Goal: Task Accomplishment & Management: Manage account settings

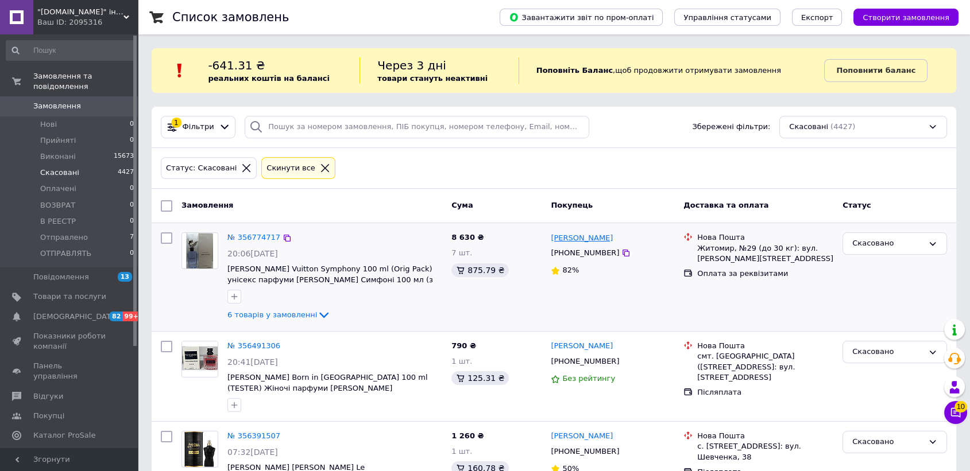
click at [554, 235] on link "[PERSON_NAME]" at bounding box center [581, 238] width 62 height 11
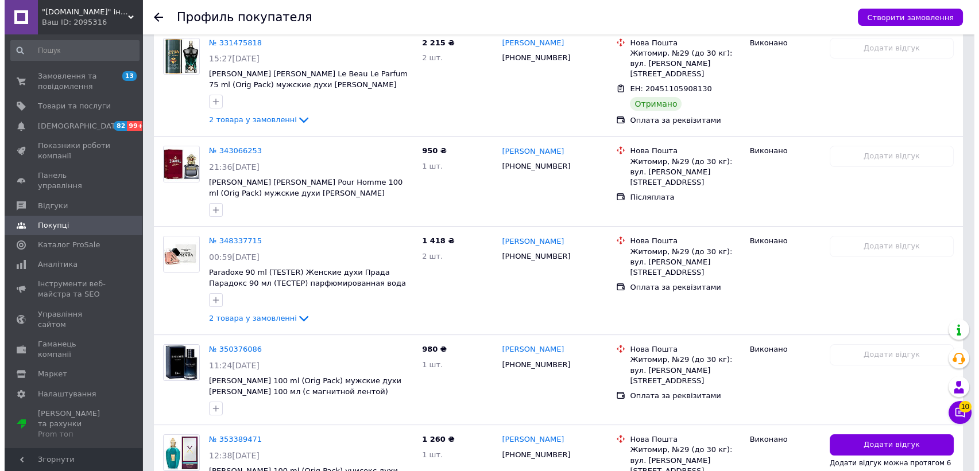
scroll to position [574, 0]
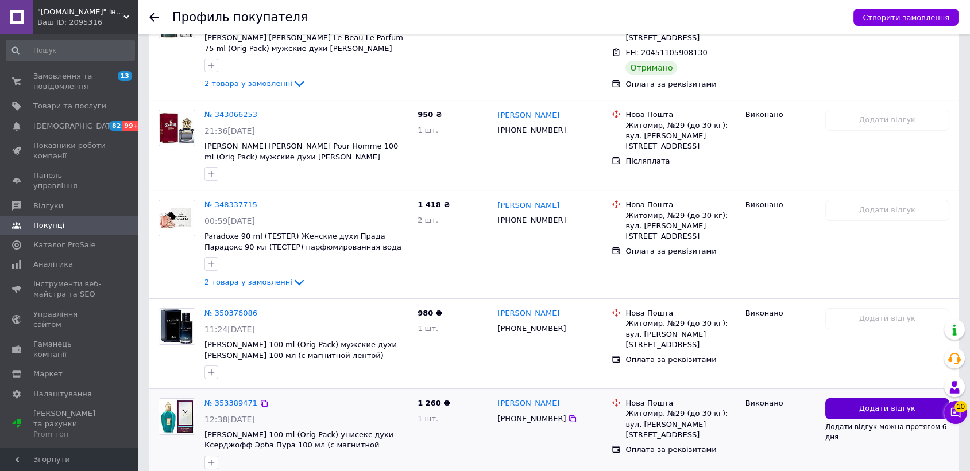
click at [858, 398] on button "Додати відгук" at bounding box center [887, 408] width 124 height 21
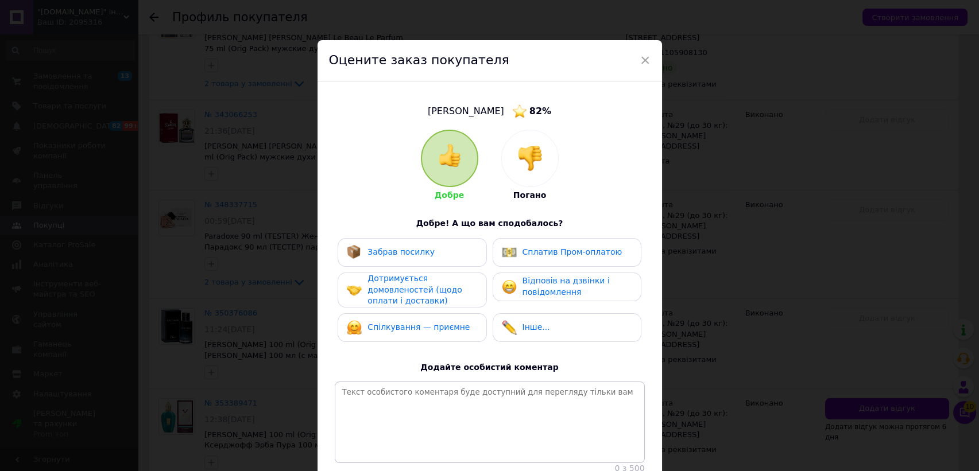
click at [532, 174] on div at bounding box center [530, 158] width 56 height 56
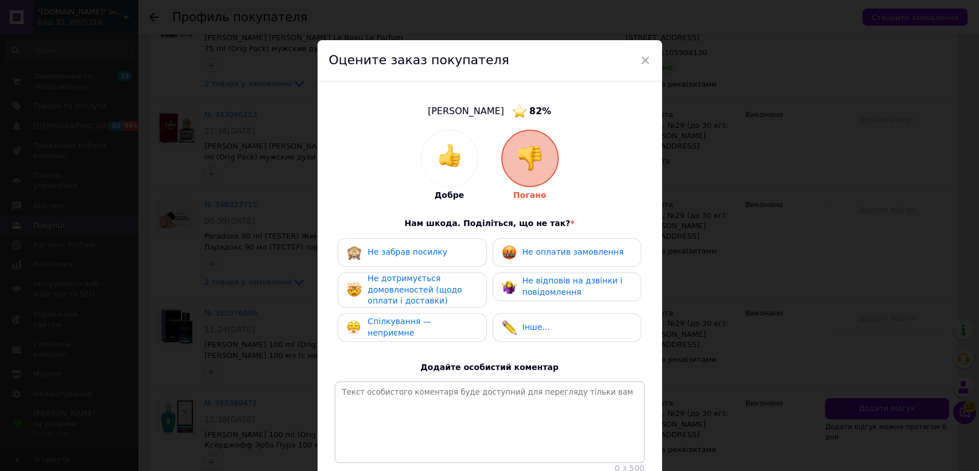
click at [455, 297] on div "Не дотримується домовленостей (щодо оплати і доставки)" at bounding box center [421, 290] width 109 height 34
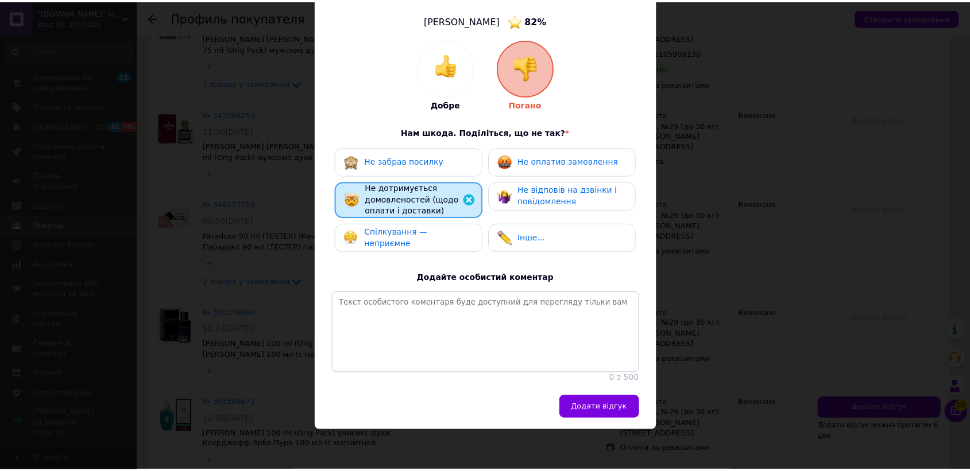
scroll to position [102, 0]
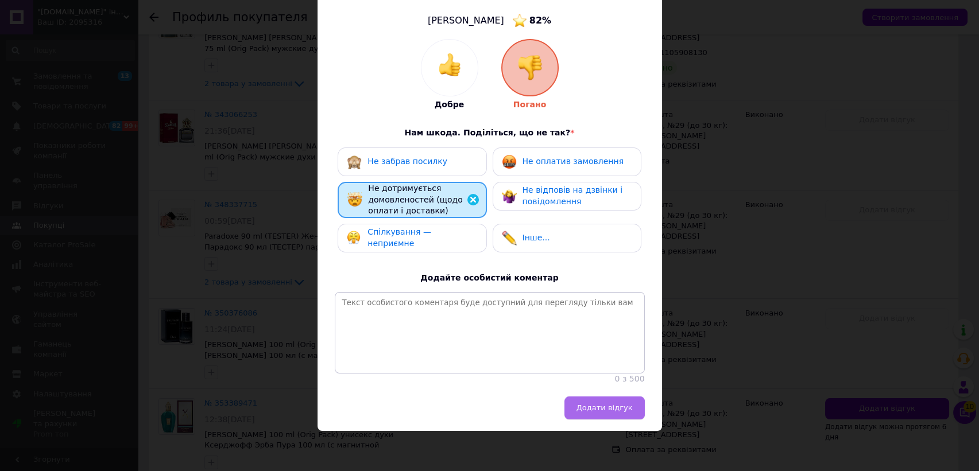
click at [613, 417] on button "Додати відгук" at bounding box center [604, 408] width 80 height 23
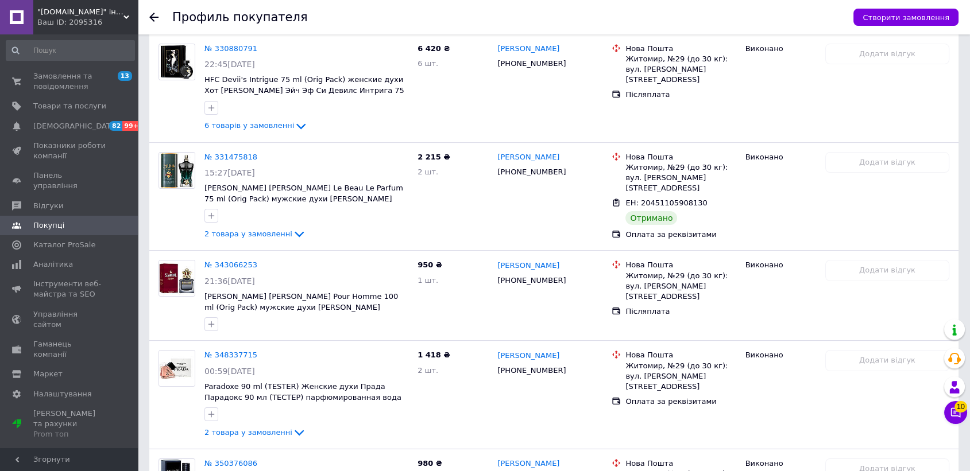
scroll to position [105, 0]
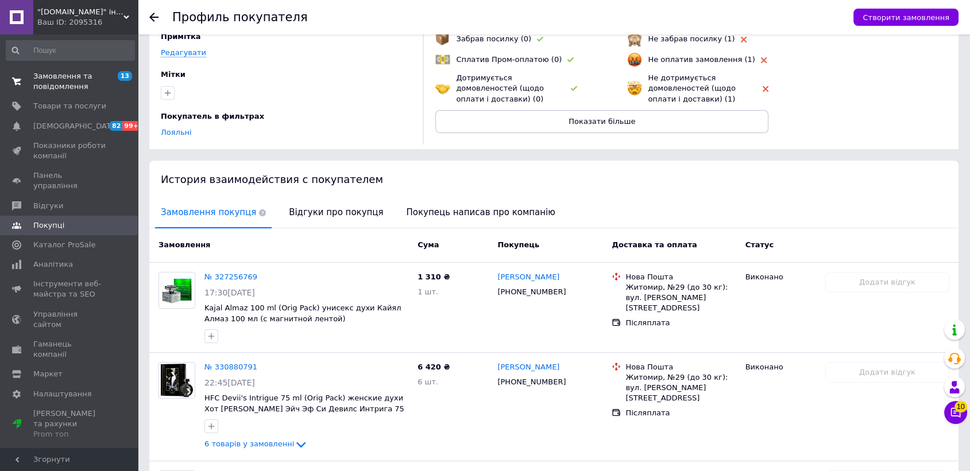
click at [72, 87] on span "Замовлення та повідомлення" at bounding box center [69, 81] width 73 height 21
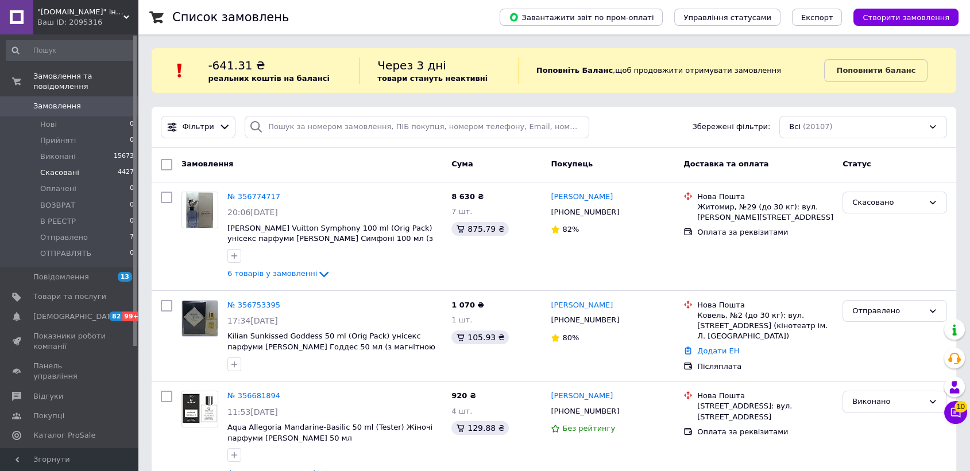
click at [80, 165] on li "Скасовані 4427" at bounding box center [70, 173] width 141 height 16
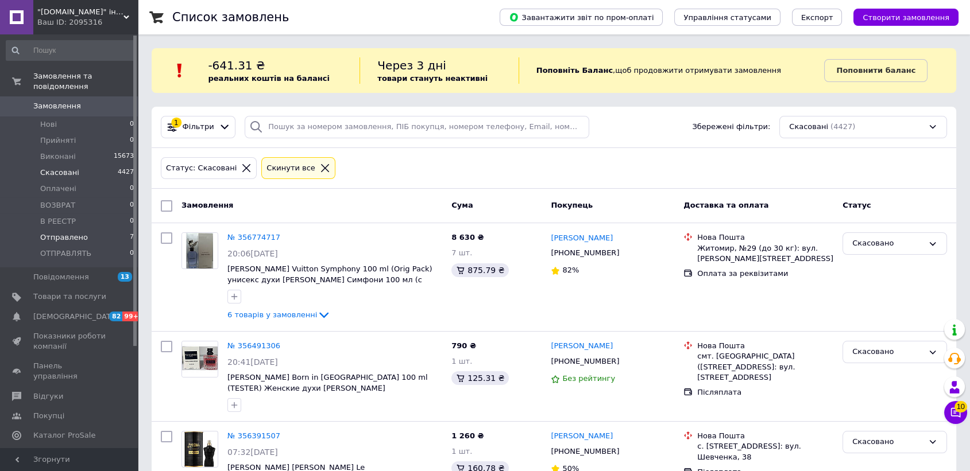
click at [68, 232] on span "Отправлено" at bounding box center [64, 237] width 48 height 10
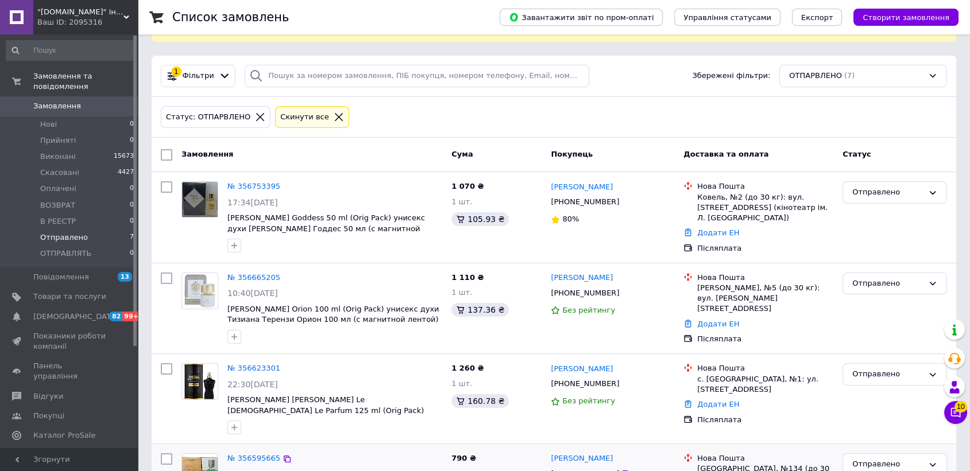
scroll to position [19, 0]
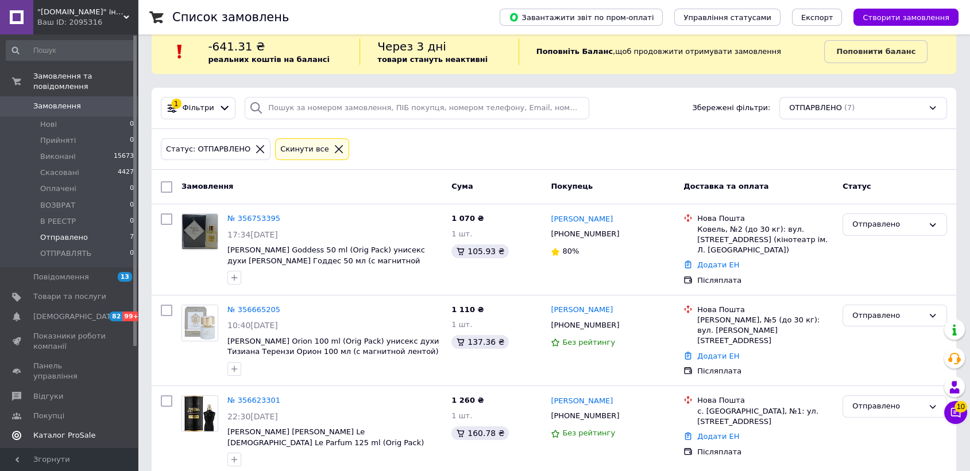
click at [81, 431] on span "Каталог ProSale" at bounding box center [64, 436] width 62 height 10
